Goal: Information Seeking & Learning: Learn about a topic

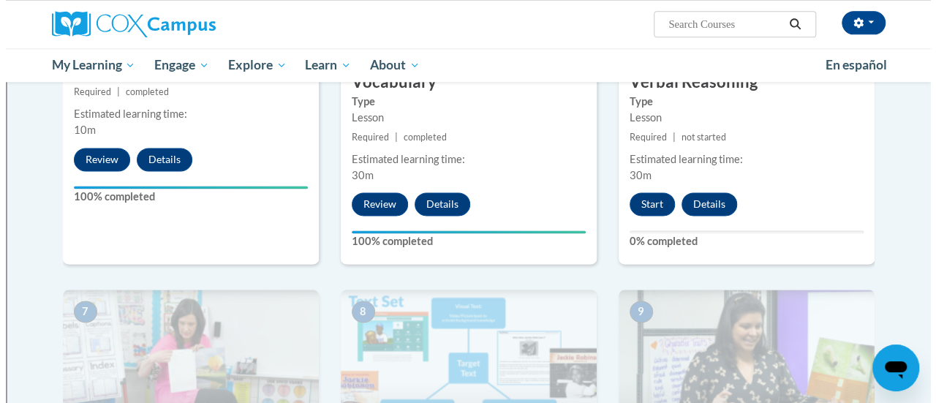
scroll to position [896, 0]
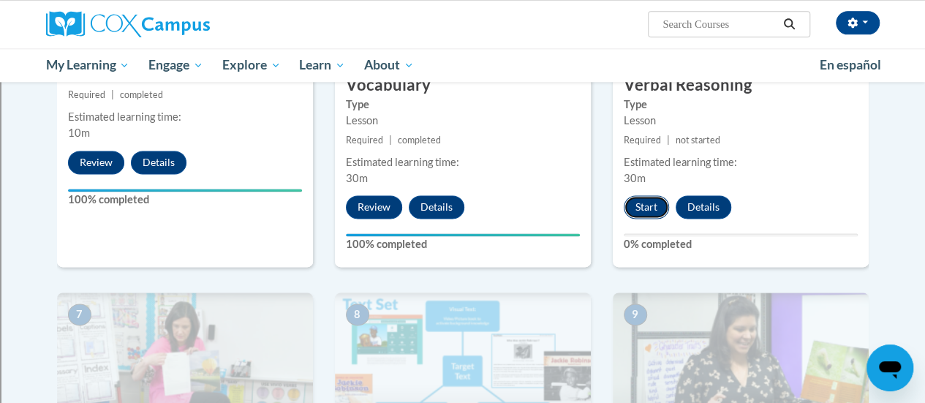
click at [637, 203] on button "Start" at bounding box center [645, 206] width 45 height 23
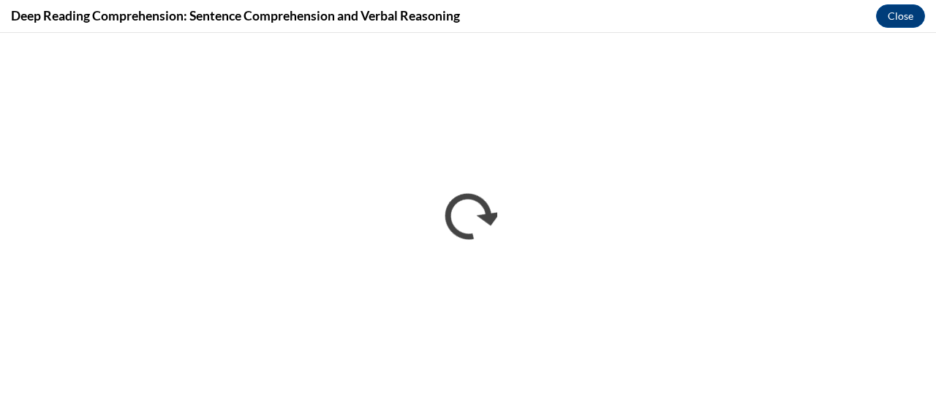
scroll to position [0, 0]
